Goal: Task Accomplishment & Management: Manage account settings

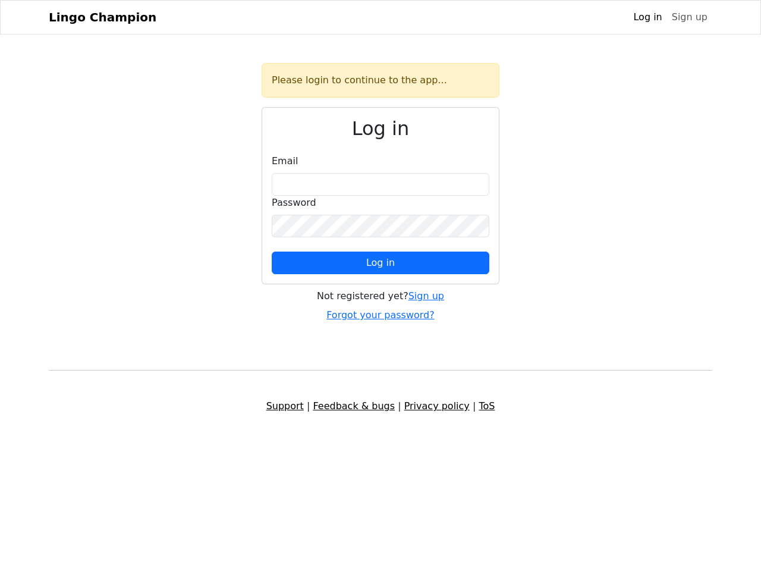
click at [381, 263] on span "Log in" at bounding box center [380, 262] width 29 height 11
